Goal: Transaction & Acquisition: Purchase product/service

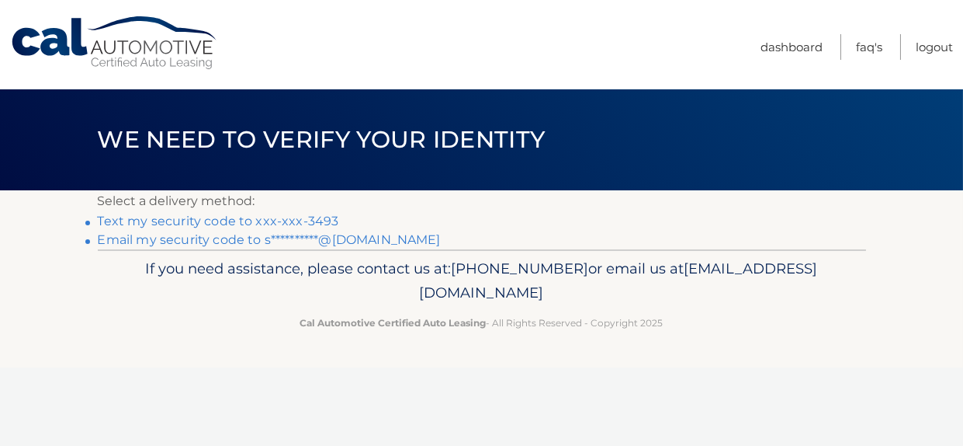
click at [290, 223] on link "Text my security code to xxx-xxx-3493" at bounding box center [218, 220] width 241 height 15
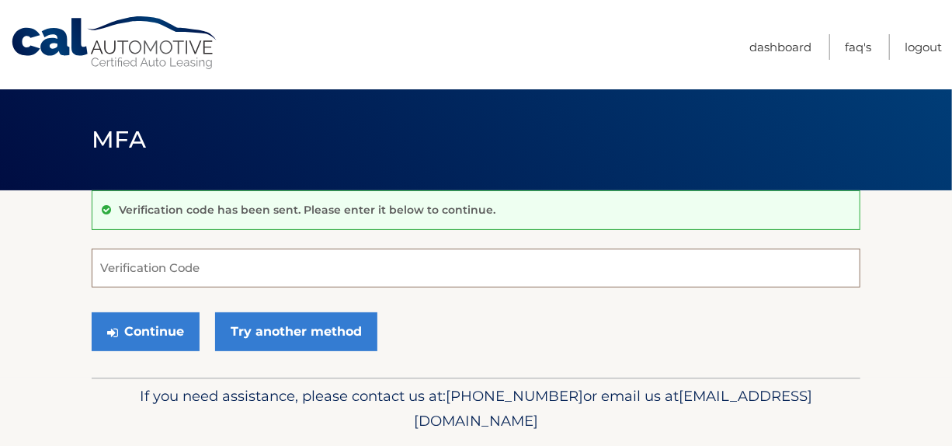
click at [160, 262] on input "Verification Code" at bounding box center [476, 267] width 769 height 39
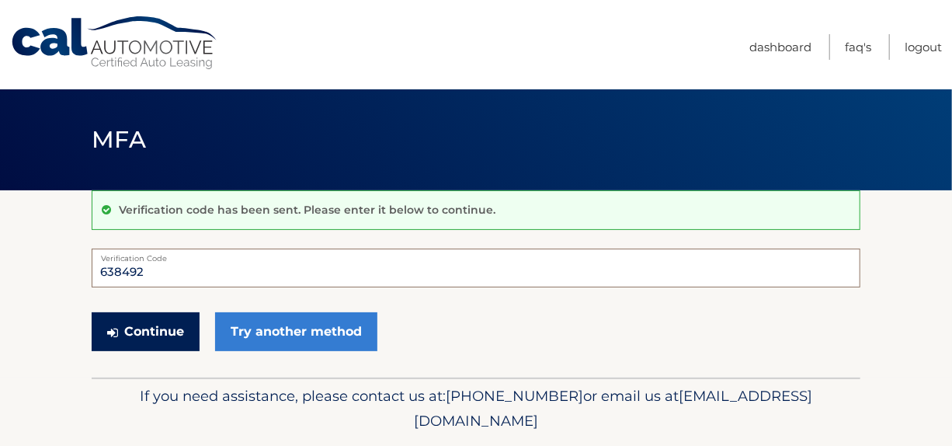
type input "638492"
click at [165, 336] on button "Continue" at bounding box center [146, 331] width 108 height 39
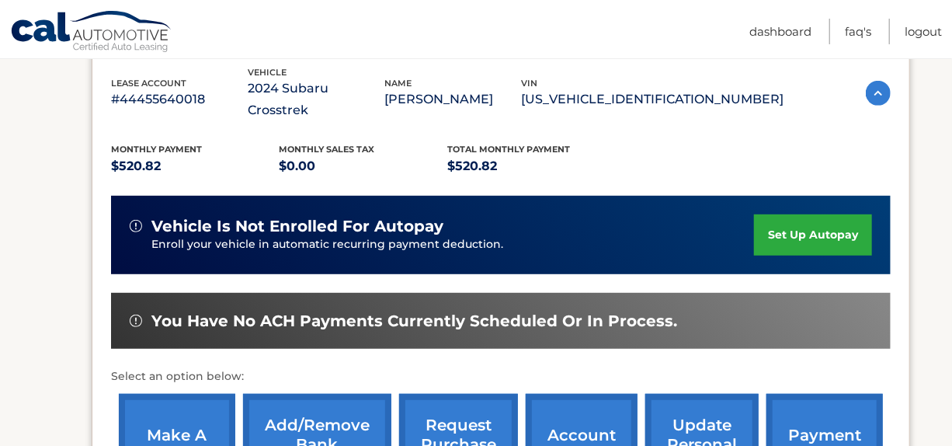
scroll to position [311, 0]
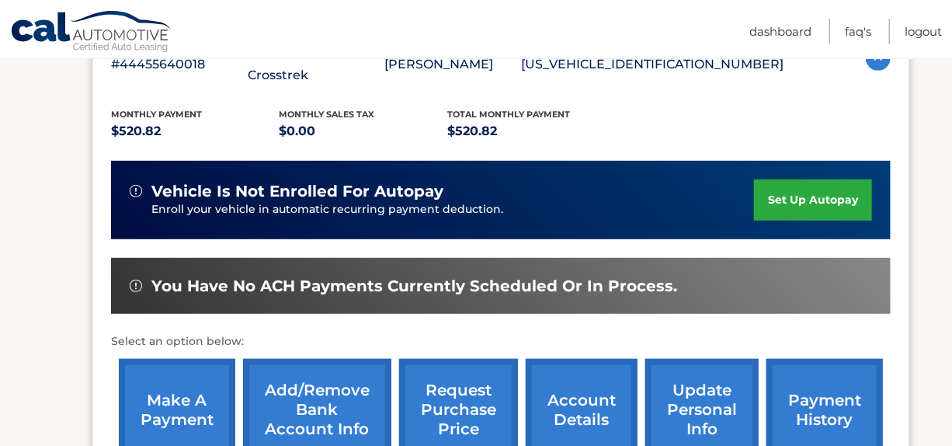
click at [158, 395] on link "make a payment" at bounding box center [177, 410] width 116 height 102
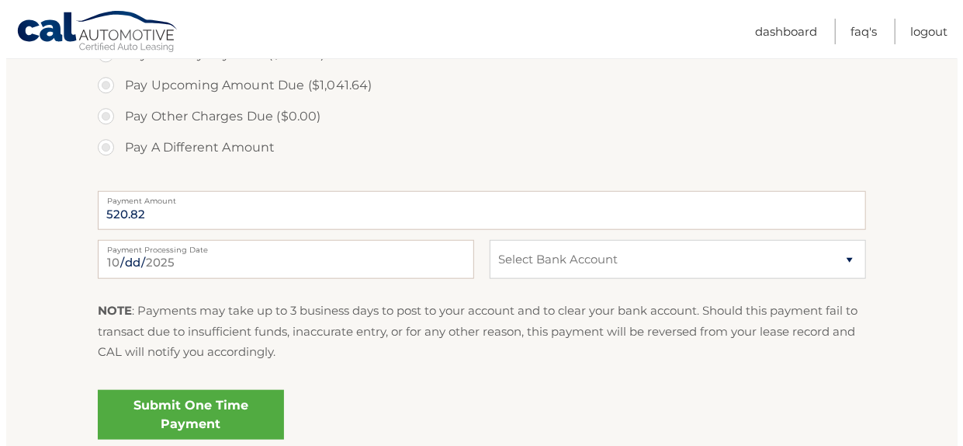
scroll to position [621, 0]
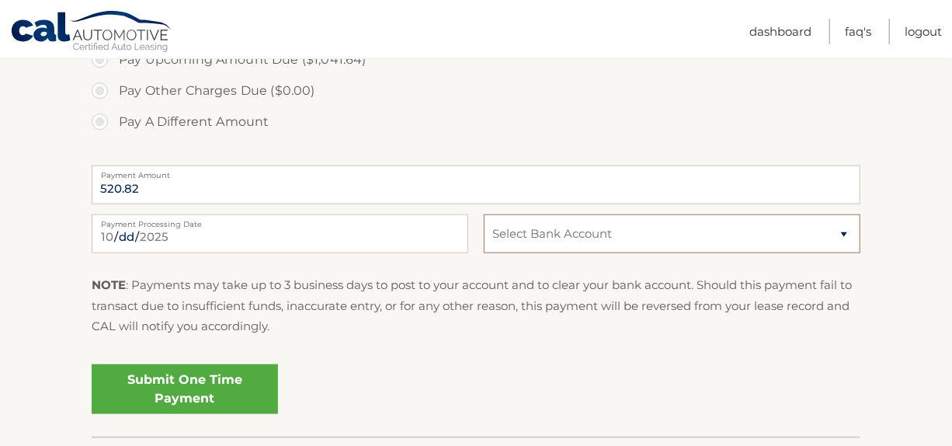
click at [840, 234] on select "Select Bank Account Checking MANUFACTURERS &amp; TRADERS TRUST CO *****0634 Che…" at bounding box center [672, 233] width 377 height 39
select select "NDQ1ZjQxNmYtZjk3Ni00MWQ3LTgxMTAtNTliNGZmY2EzZDMw"
click at [484, 214] on select "Select Bank Account Checking MANUFACTURERS &amp; TRADERS TRUST CO *****0634 Che…" at bounding box center [672, 233] width 377 height 39
click at [233, 382] on link "Submit One Time Payment" at bounding box center [185, 389] width 186 height 50
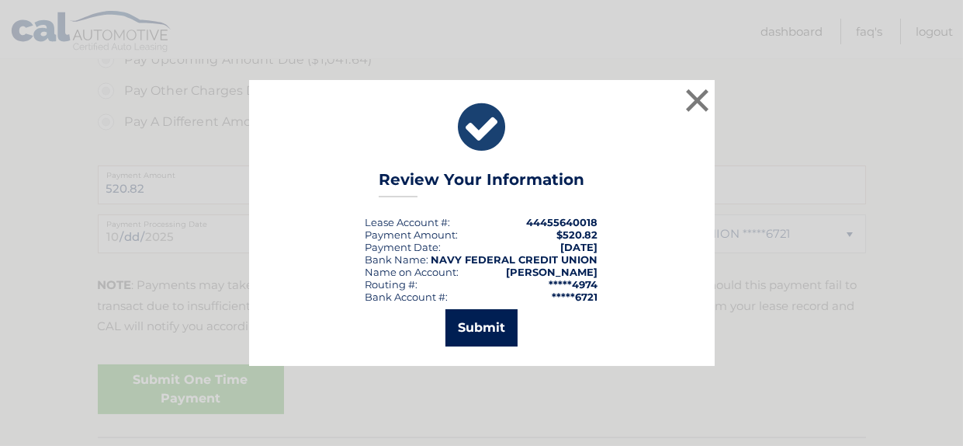
click at [477, 326] on button "Submit" at bounding box center [482, 327] width 72 height 37
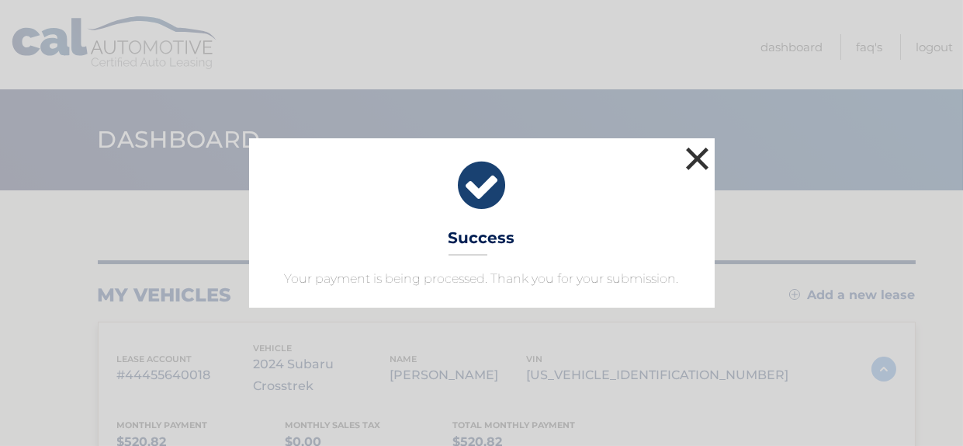
click at [693, 163] on button "×" at bounding box center [697, 158] width 31 height 31
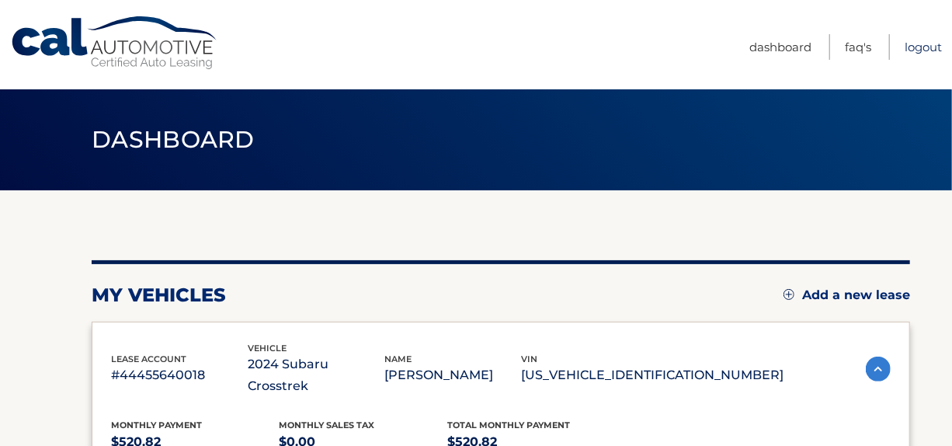
click at [928, 47] on link "Logout" at bounding box center [922, 47] width 37 height 26
